Goal: Task Accomplishment & Management: Use online tool/utility

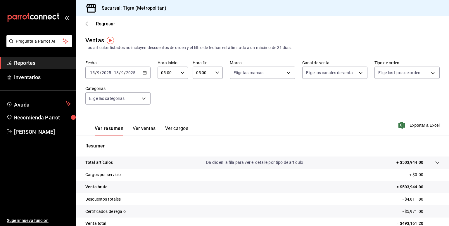
click at [145, 72] on \(Stroke\) "button" at bounding box center [145, 72] width 4 height 3
click at [143, 73] on icon "button" at bounding box center [145, 73] width 4 height 4
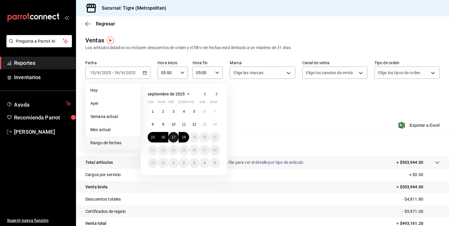
click at [173, 137] on abbr "17" at bounding box center [174, 137] width 4 height 4
click at [164, 137] on abbr "16" at bounding box center [163, 137] width 4 height 4
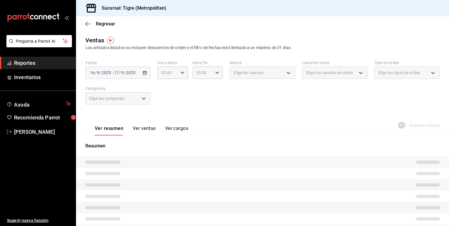
click at [146, 74] on div "[DATE] [DATE] - [DATE] [DATE]" at bounding box center [117, 73] width 65 height 12
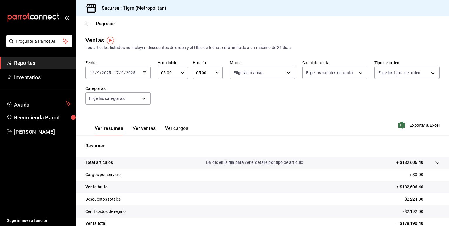
click at [143, 74] on icon "button" at bounding box center [145, 73] width 4 height 4
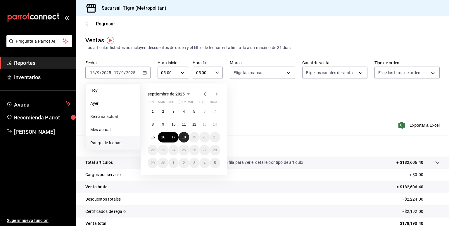
click at [183, 137] on abbr "18" at bounding box center [184, 137] width 4 height 4
click at [164, 136] on abbr "16" at bounding box center [163, 137] width 4 height 4
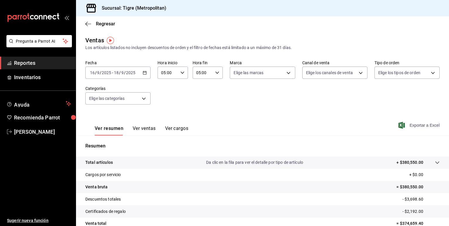
click at [414, 124] on span "Exportar a Excel" at bounding box center [419, 125] width 40 height 7
